Goal: Information Seeking & Learning: Learn about a topic

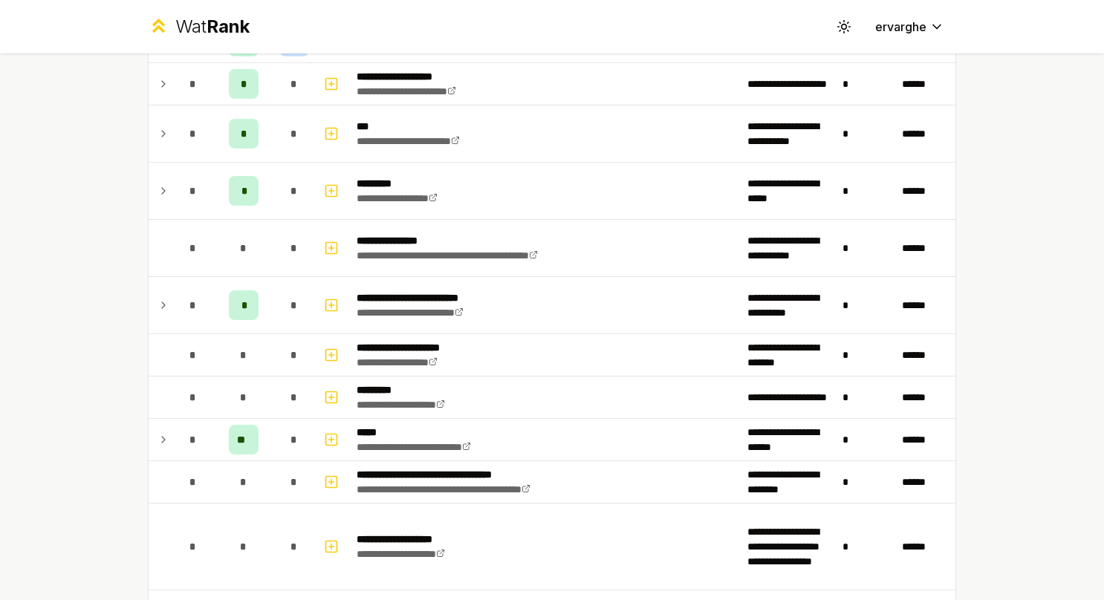
scroll to position [891, 0]
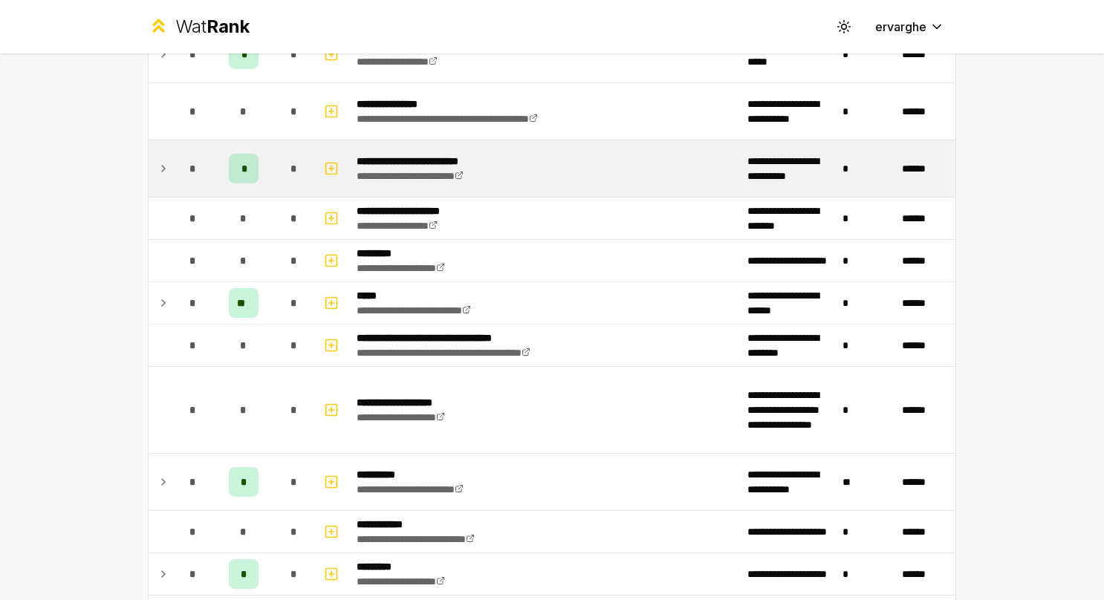
click at [161, 154] on td at bounding box center [161, 168] width 24 height 56
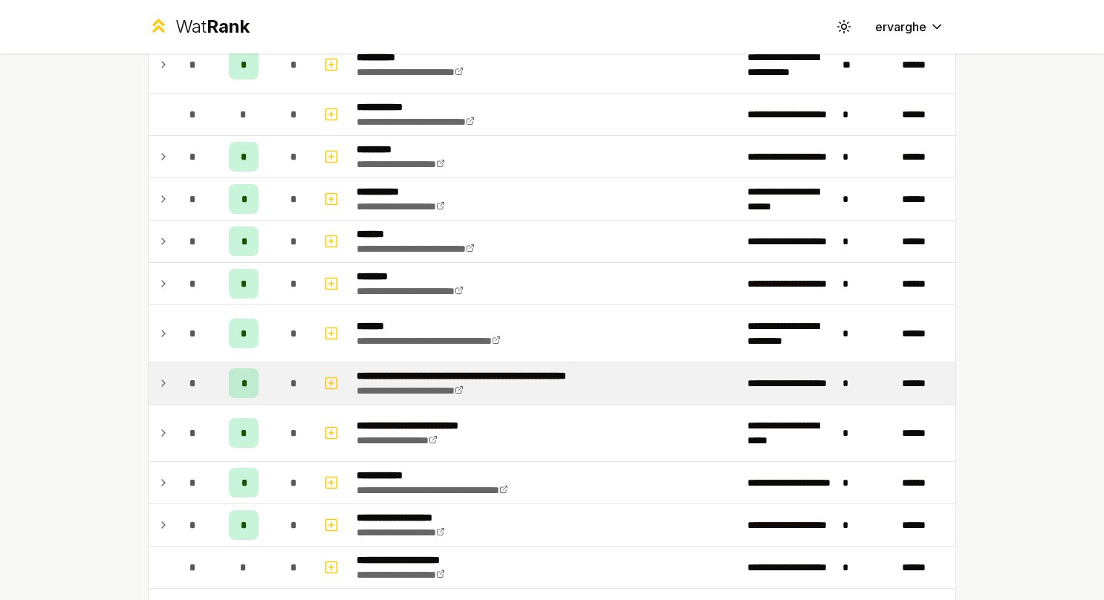
scroll to position [1263, 0]
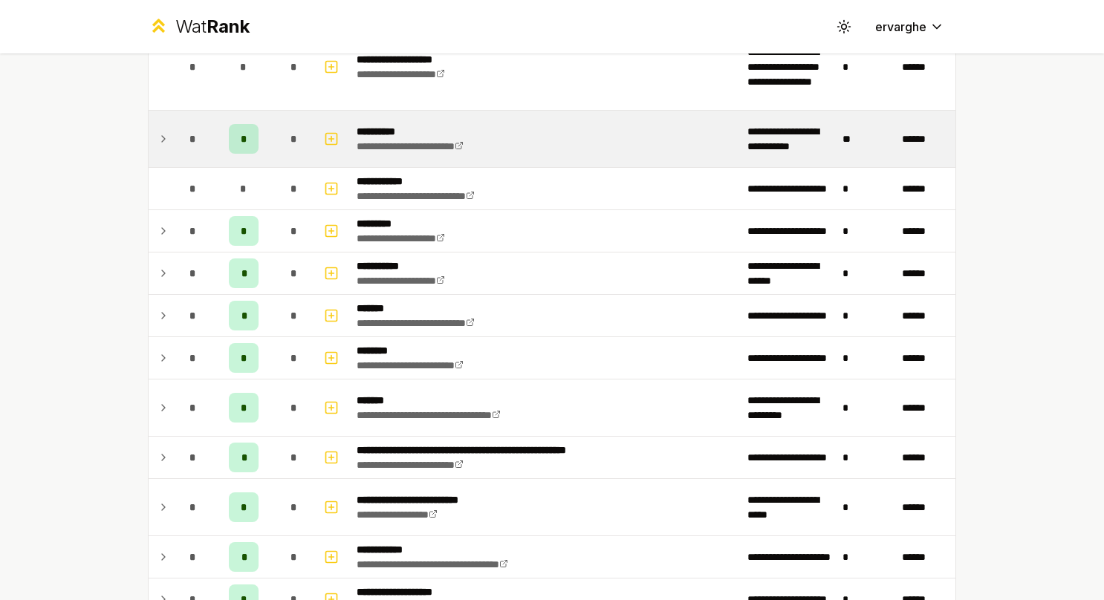
click at [163, 140] on td at bounding box center [161, 139] width 24 height 56
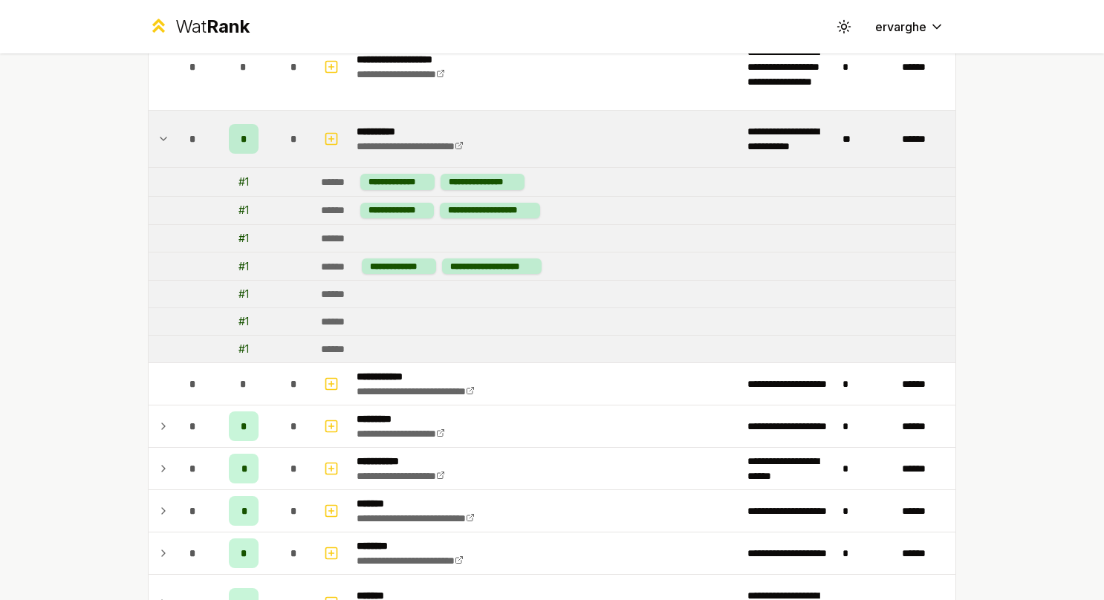
click at [163, 140] on td at bounding box center [161, 139] width 24 height 56
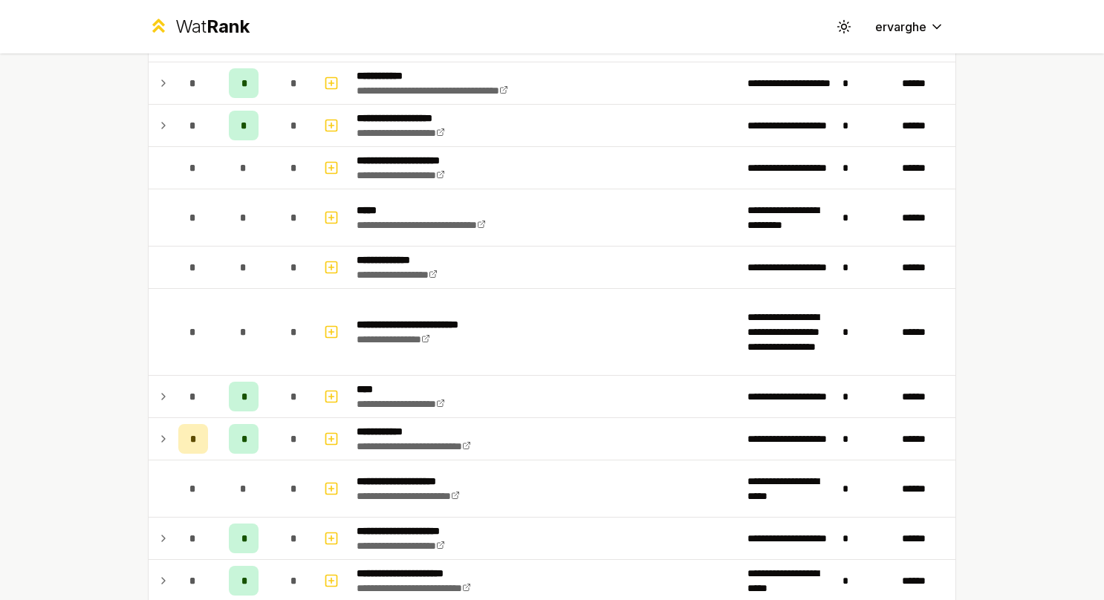
scroll to position [1857, 0]
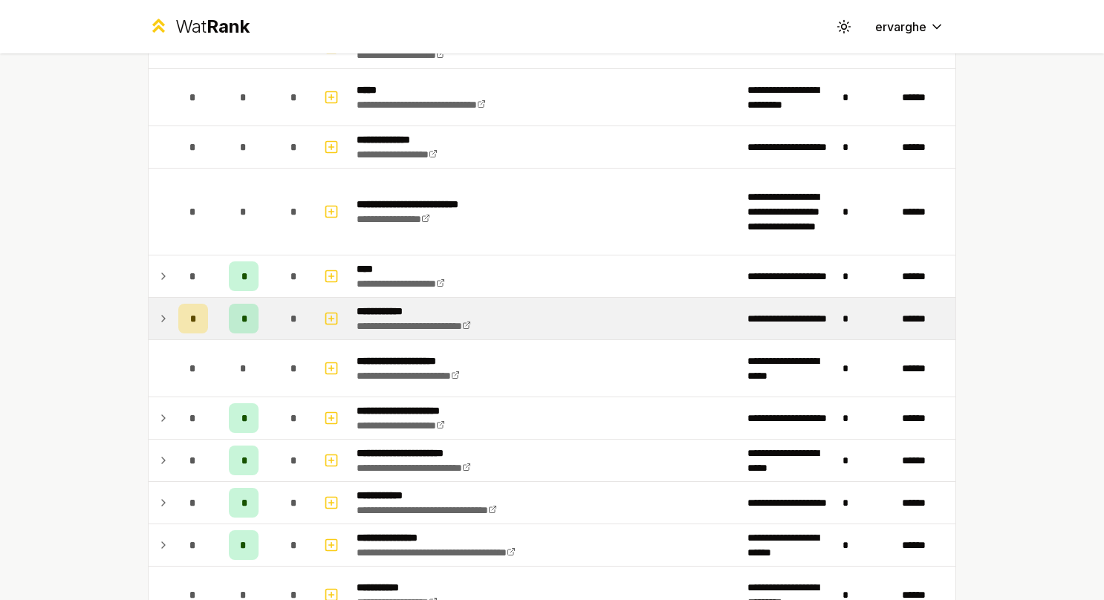
click at [172, 302] on td "*" at bounding box center [193, 319] width 42 height 42
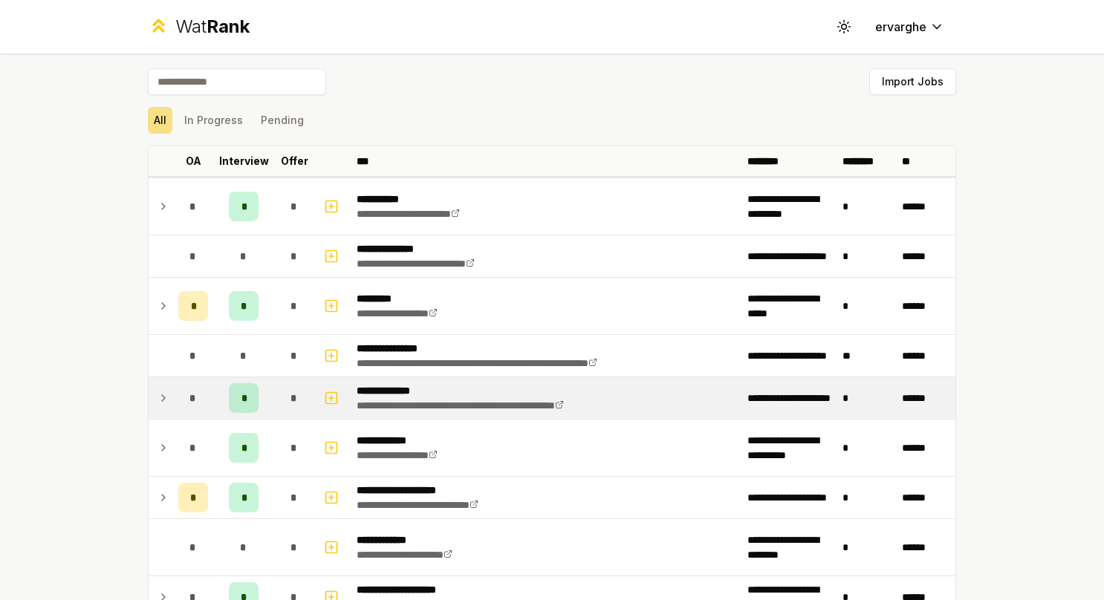
scroll to position [74, 0]
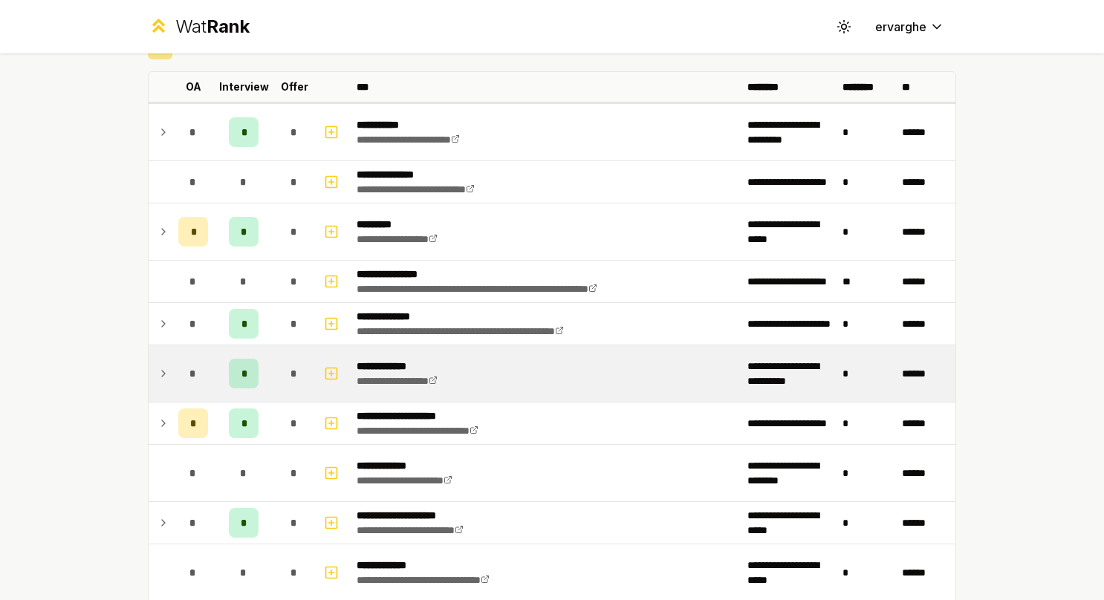
click at [150, 384] on td at bounding box center [161, 373] width 24 height 56
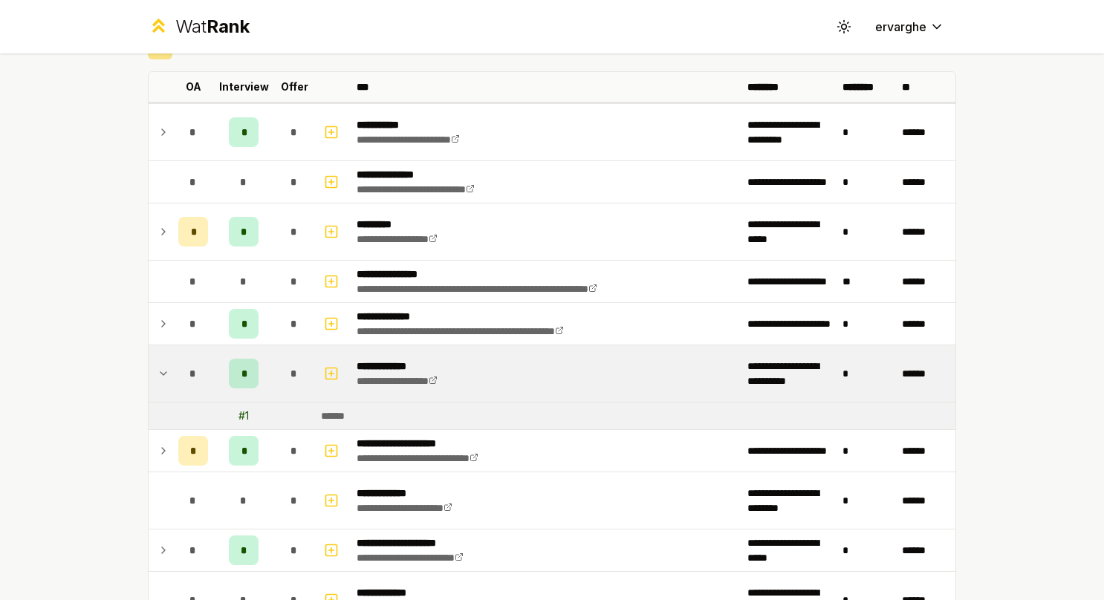
click at [150, 383] on td at bounding box center [161, 373] width 24 height 56
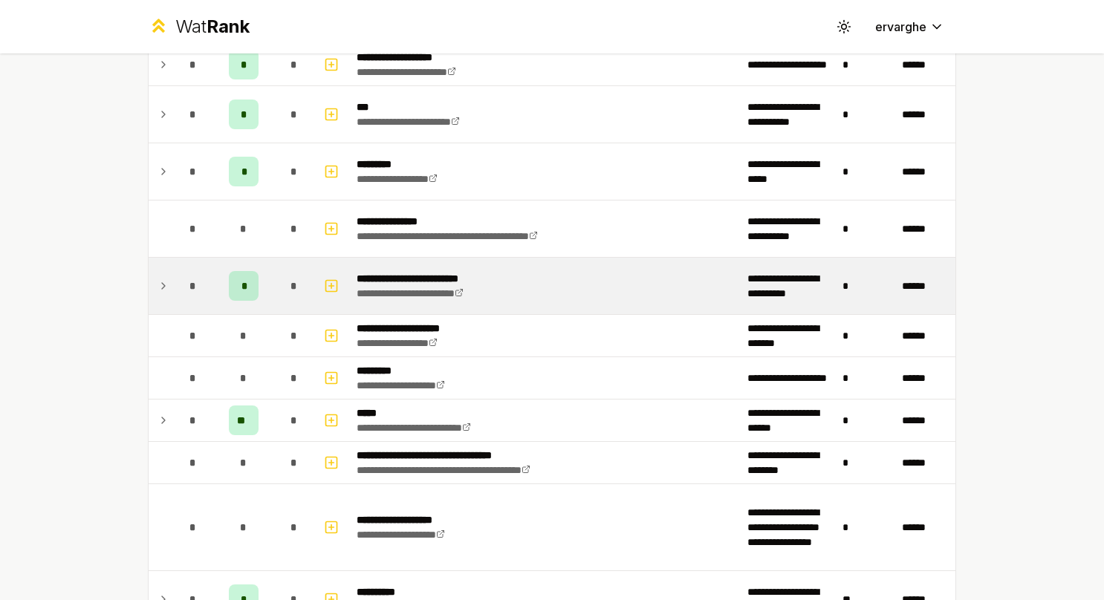
scroll to position [817, 0]
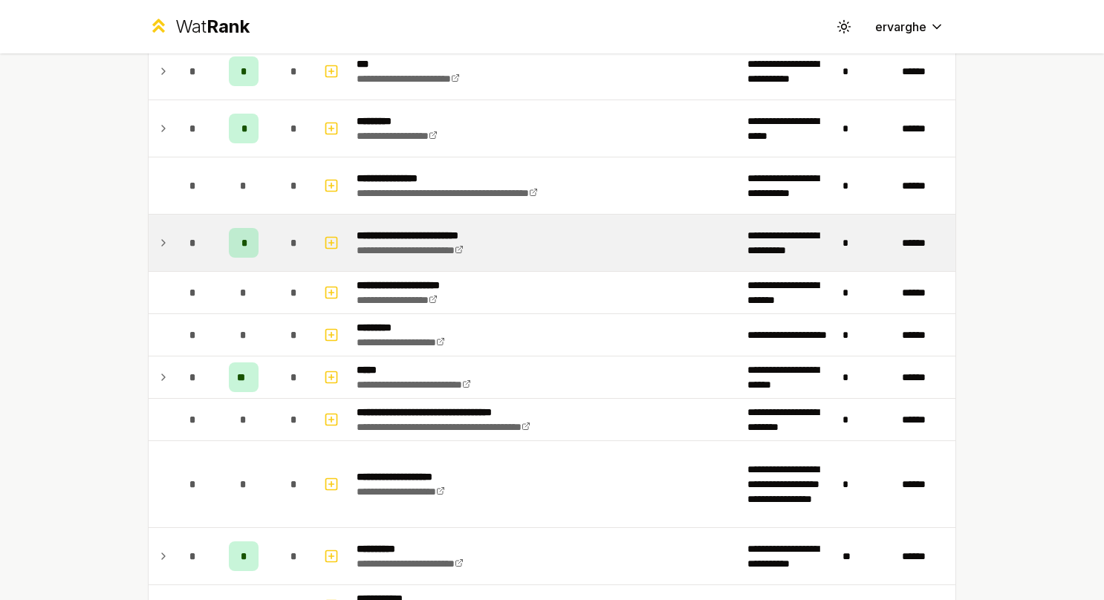
click at [179, 230] on div "*" at bounding box center [193, 243] width 30 height 30
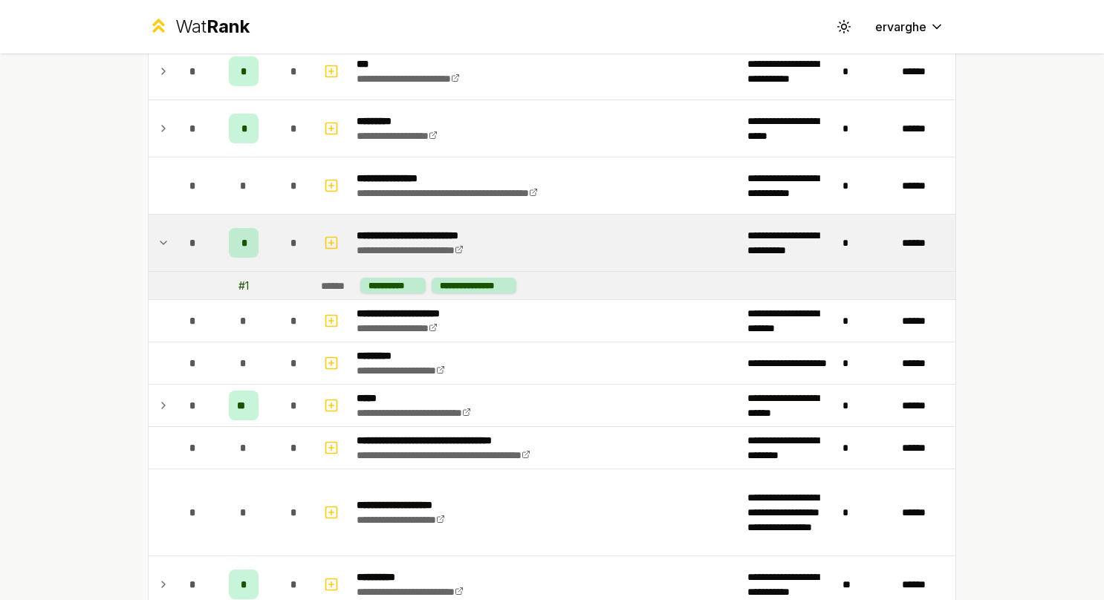
click at [172, 258] on td "*" at bounding box center [193, 243] width 42 height 56
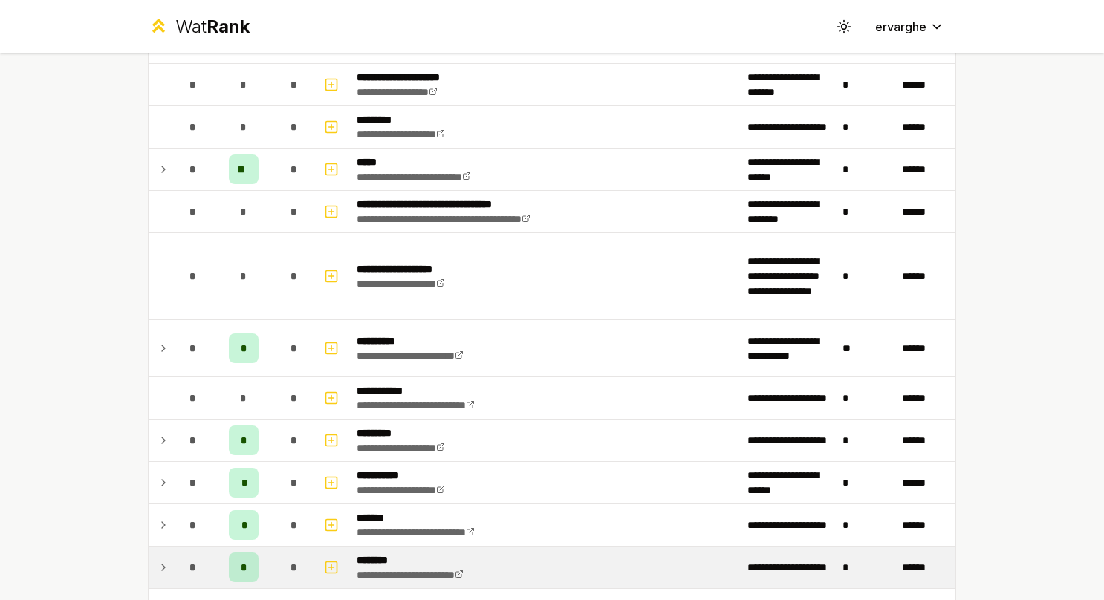
scroll to position [1040, 0]
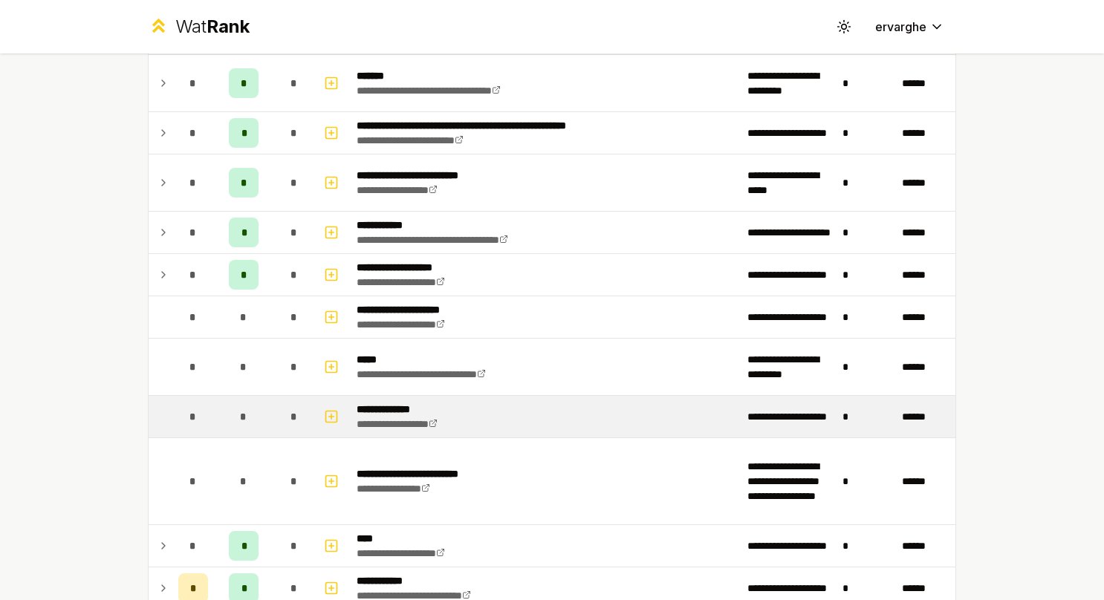
scroll to position [1560, 0]
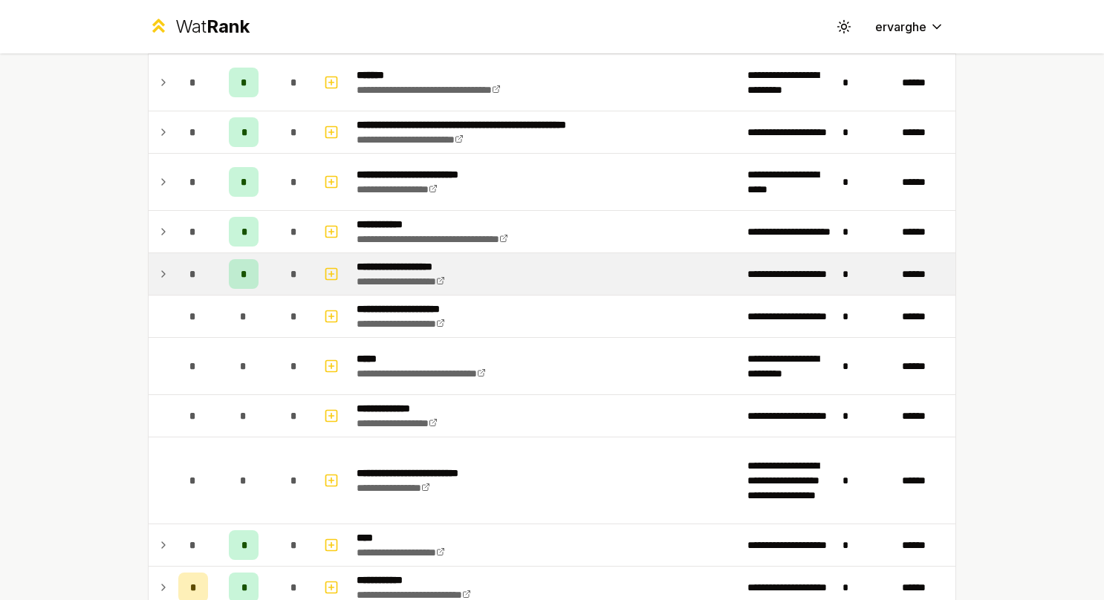
click at [172, 268] on td "*" at bounding box center [193, 274] width 42 height 42
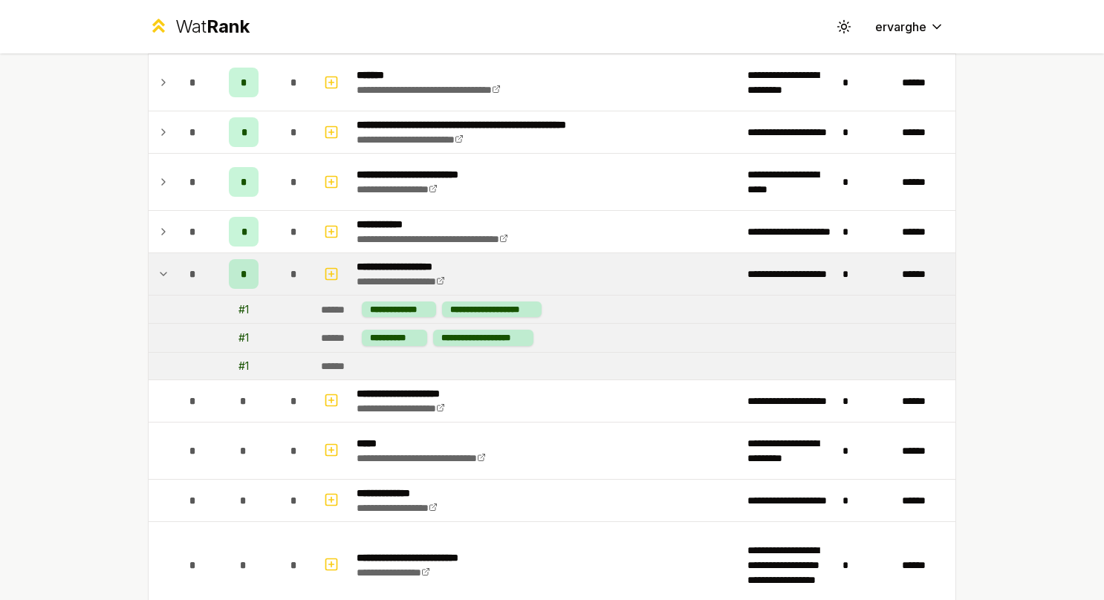
click at [178, 270] on div "*" at bounding box center [193, 274] width 30 height 30
